Goal: Task Accomplishment & Management: Use online tool/utility

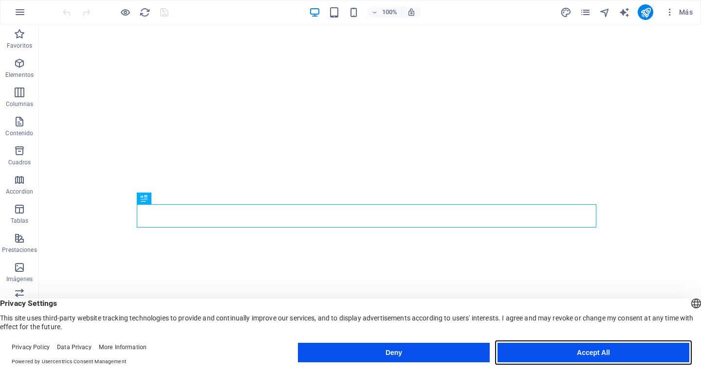
click at [595, 350] on button "Accept All" at bounding box center [594, 352] width 192 height 19
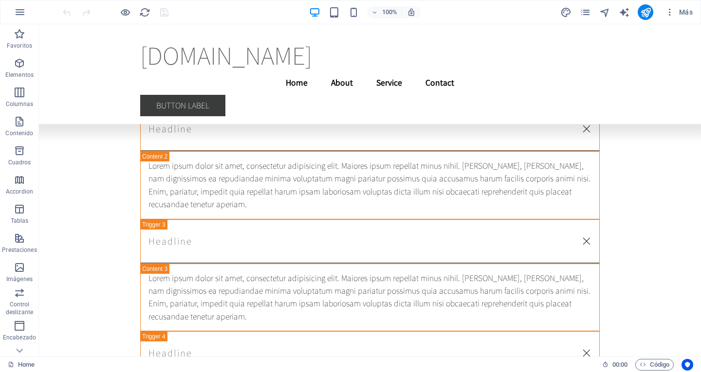
scroll to position [20813, 0]
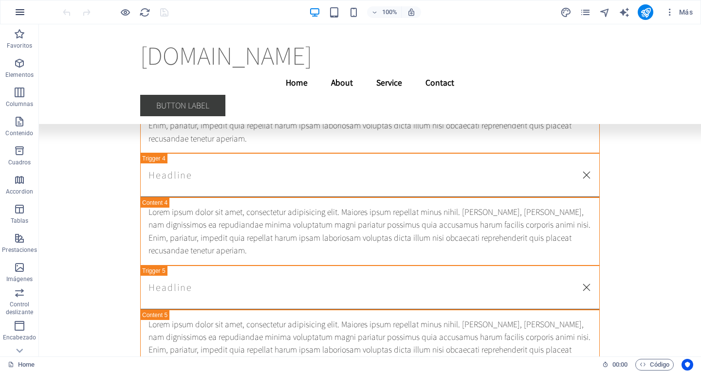
click at [20, 14] on icon "button" at bounding box center [20, 12] width 12 height 12
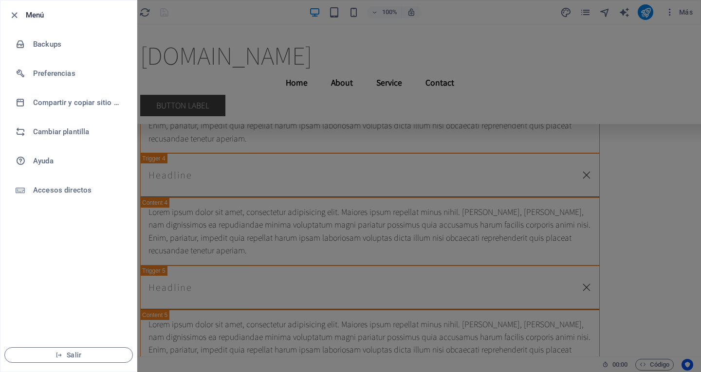
click at [174, 32] on div at bounding box center [350, 186] width 701 height 372
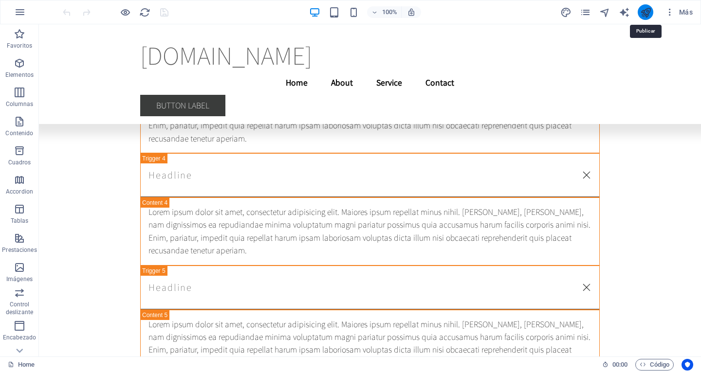
click at [643, 16] on icon "publish" at bounding box center [645, 12] width 11 height 11
